Goal: Task Accomplishment & Management: Manage account settings

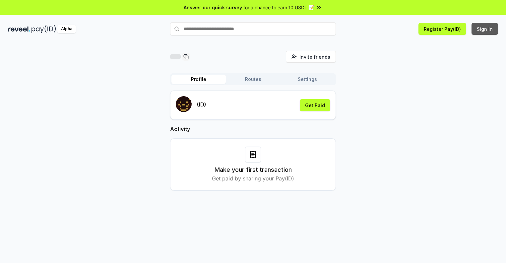
click at [485, 29] on button "Sign In" at bounding box center [485, 29] width 27 height 12
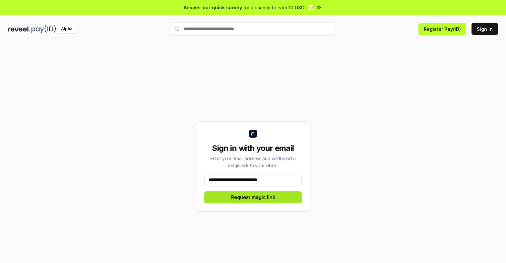
type input "**********"
click at [253, 197] on button "Request magic link" at bounding box center [253, 197] width 98 height 12
